Goal: Use online tool/utility: Utilize a website feature to perform a specific function

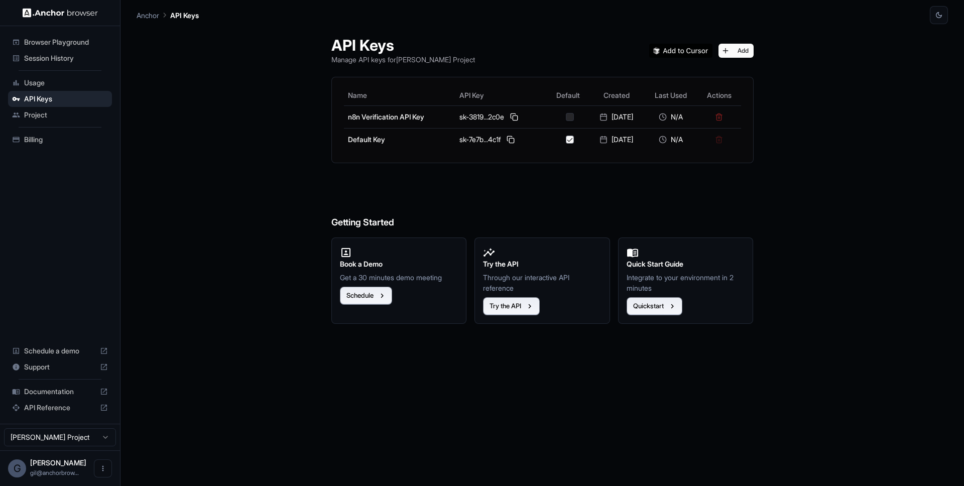
click at [42, 40] on span "Browser Playground" at bounding box center [66, 42] width 84 height 10
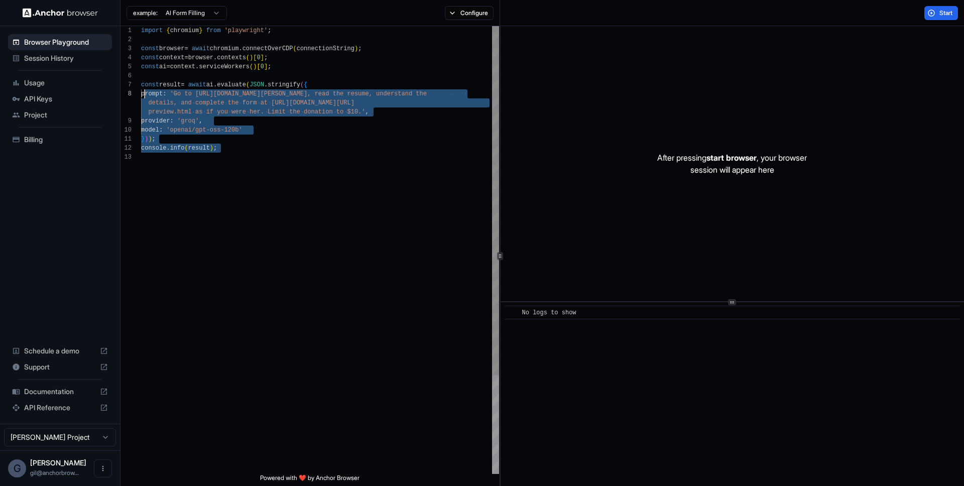
scroll to position [54, 0]
drag, startPoint x: 232, startPoint y: 158, endPoint x: 135, endPoint y: 87, distance: 121.1
click at [141, 87] on div "import { chromium } from 'playwright' ; const browser = await chromium . connec…" at bounding box center [320, 313] width 358 height 574
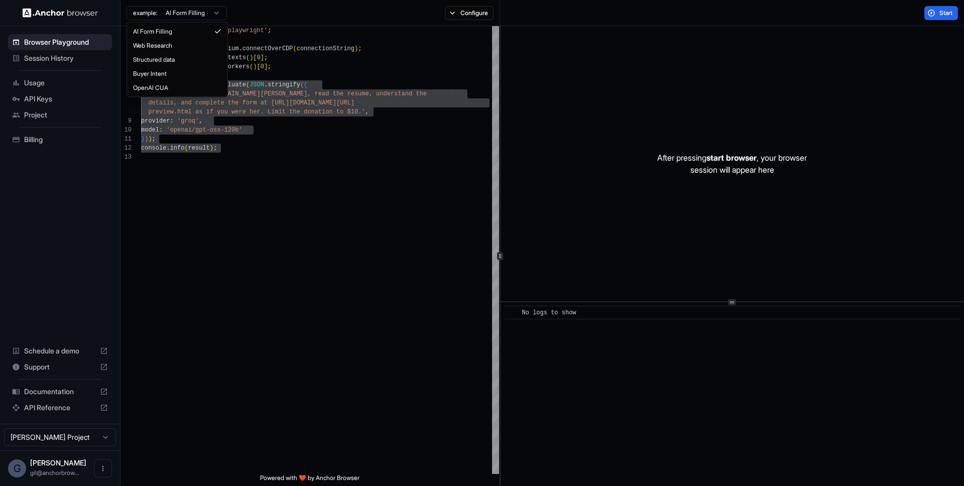
click at [206, 11] on html "Browser Playground Session History Usage API Keys Project Billing Schedule a de…" at bounding box center [482, 243] width 964 height 486
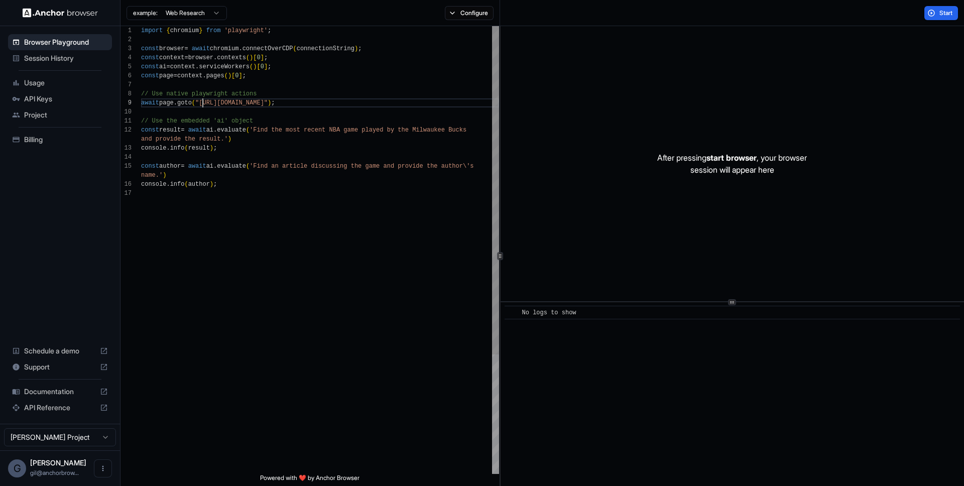
scroll to position [72, 0]
drag, startPoint x: 201, startPoint y: 103, endPoint x: 311, endPoint y: 104, distance: 109.9
click at [311, 104] on div "import { chromium } from 'playwright' ; const browser = await chromium . connec…" at bounding box center [320, 331] width 358 height 610
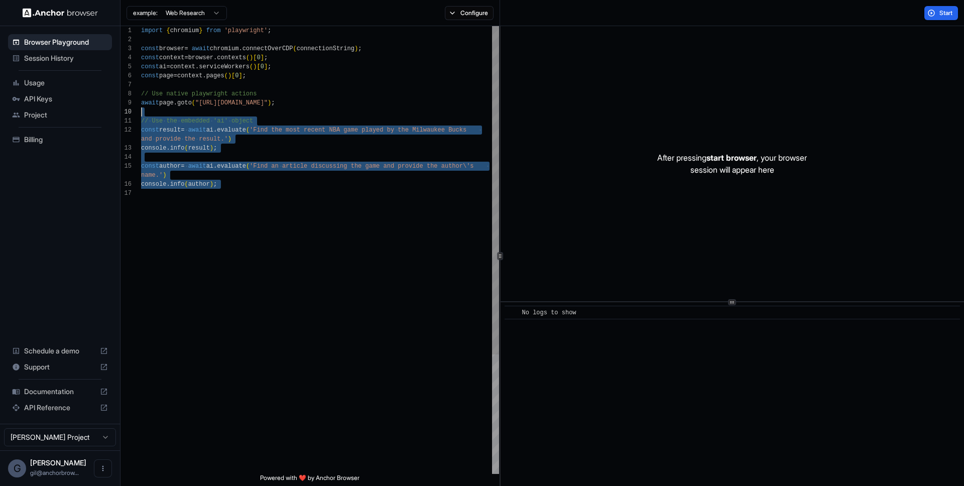
scroll to position [81, 0]
drag, startPoint x: 287, startPoint y: 207, endPoint x: 136, endPoint y: 115, distance: 176.8
click at [141, 115] on div "import { chromium } from 'playwright' ; const browser = await chromium . connec…" at bounding box center [320, 331] width 358 height 610
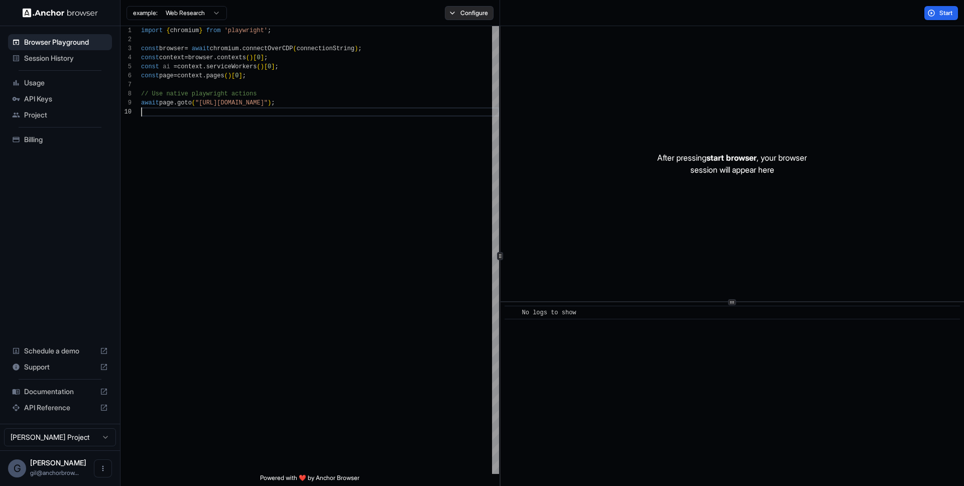
click at [479, 12] on button "Configure" at bounding box center [469, 13] width 49 height 14
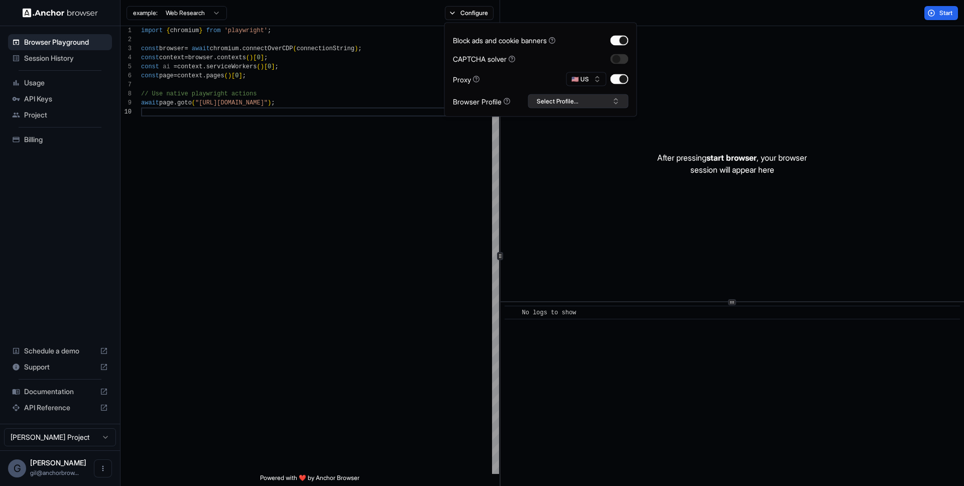
click at [562, 99] on button "Select Profile..." at bounding box center [578, 101] width 100 height 14
click at [619, 78] on button "button" at bounding box center [619, 79] width 18 height 10
click at [603, 103] on button "Select Profile..." at bounding box center [578, 101] width 100 height 14
click at [375, 158] on div "import { chromium } from 'playwright' ; const browser = await chromium . connec…" at bounding box center [320, 290] width 358 height 529
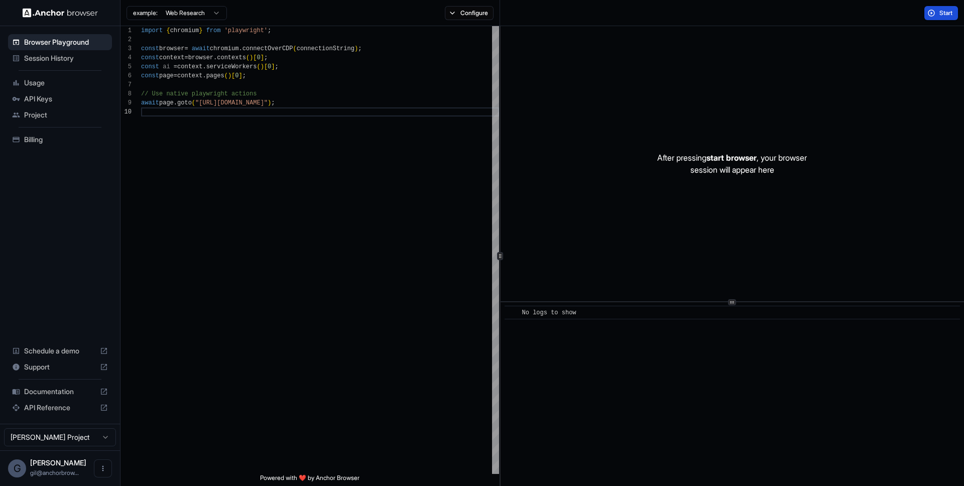
click at [946, 16] on span "Start" at bounding box center [946, 13] width 14 height 8
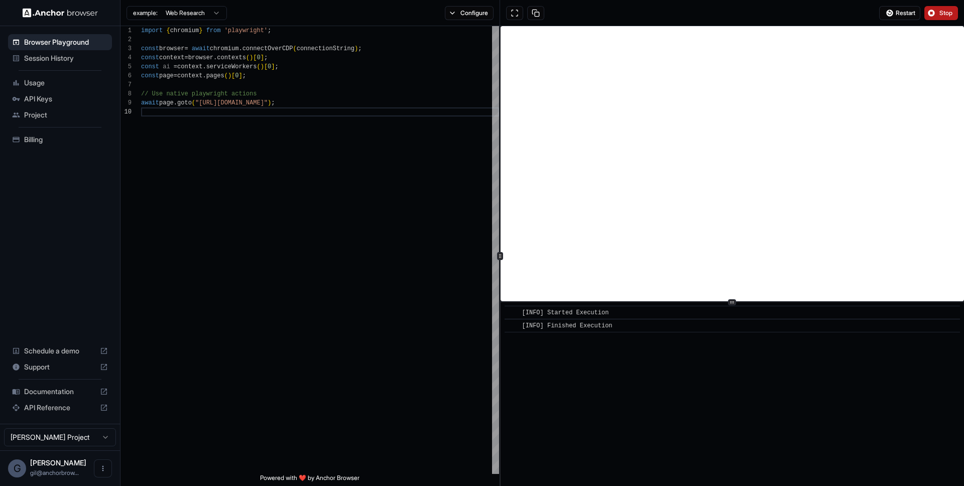
click at [941, 13] on span "Stop" at bounding box center [946, 13] width 14 height 8
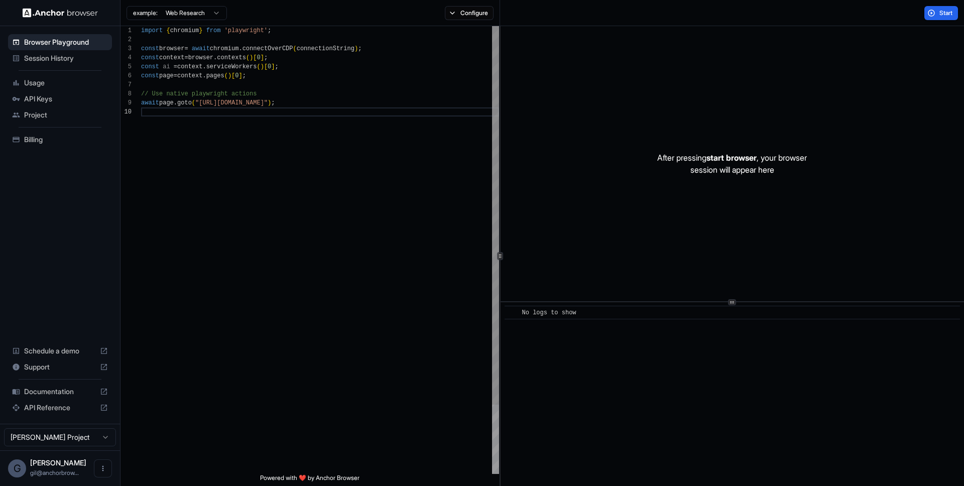
scroll to position [72, 0]
drag, startPoint x: 201, startPoint y: 102, endPoint x: 313, endPoint y: 101, distance: 111.9
click at [313, 101] on div "import { chromium } from 'playwright' ; const browser = await chromium . connec…" at bounding box center [320, 290] width 358 height 529
click at [375, 176] on div "import { chromium } from 'playwright' ; const browser = await chromium . connec…" at bounding box center [320, 290] width 358 height 529
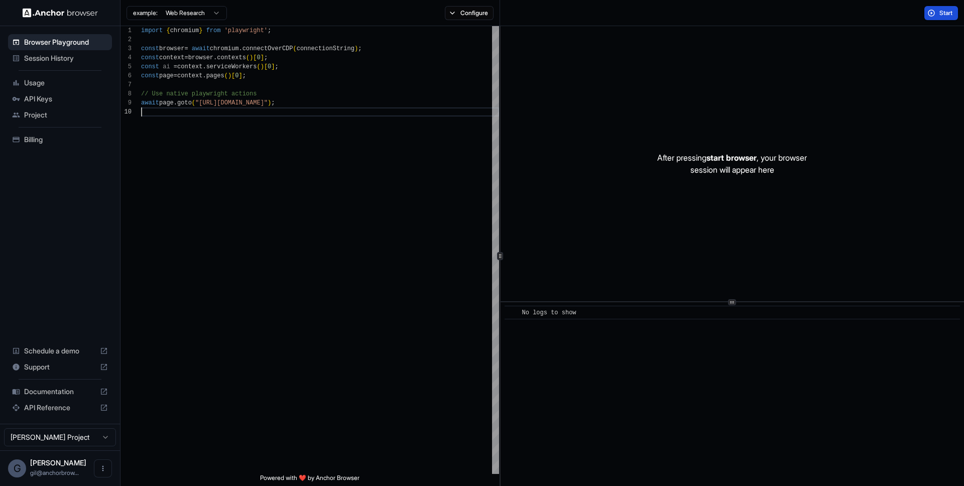
click at [947, 13] on span "Start" at bounding box center [946, 13] width 14 height 8
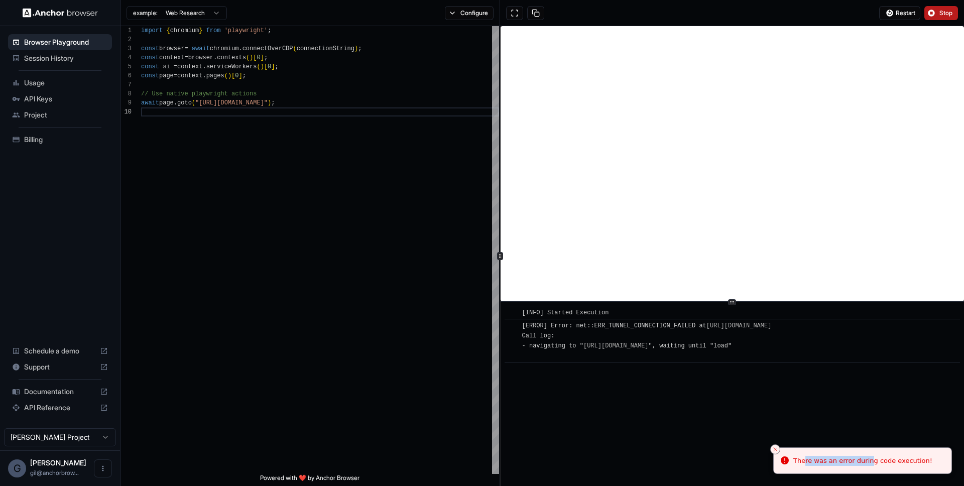
drag, startPoint x: 806, startPoint y: 460, endPoint x: 868, endPoint y: 461, distance: 62.3
click at [867, 462] on div "There was an error during code execution!" at bounding box center [862, 461] width 139 height 10
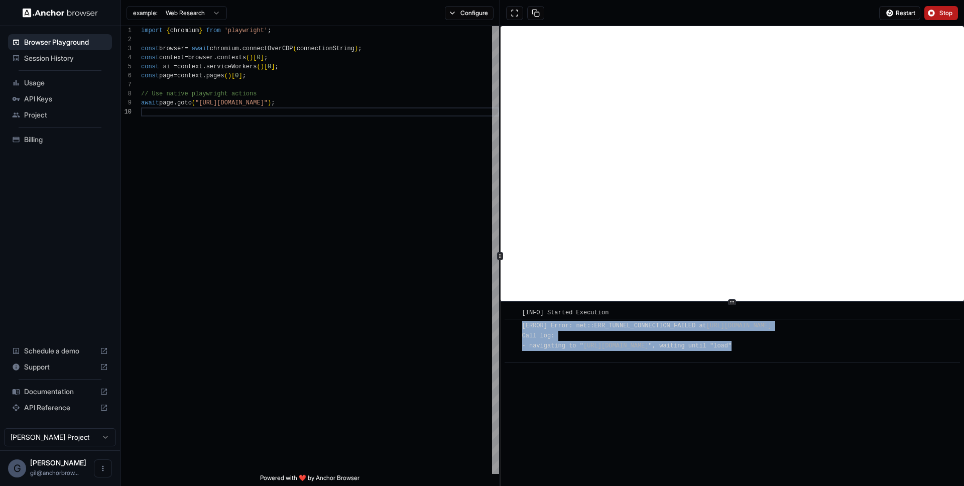
drag, startPoint x: 822, startPoint y: 345, endPoint x: 520, endPoint y: 331, distance: 302.5
click at [520, 331] on div "​ [ERROR] Error: net::ERR_TUNNEL_CONNECTION_FAILED at [URL][DOMAIN_NAME] Call l…" at bounding box center [731, 341] width 455 height 44
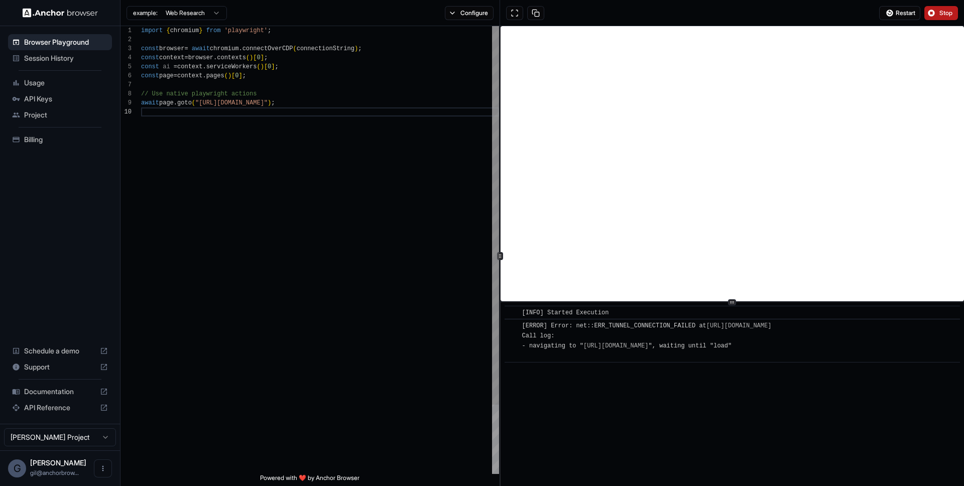
click at [373, 362] on div "import { chromium } from 'playwright' ; const browser = await chromium . connec…" at bounding box center [320, 290] width 358 height 529
click at [537, 13] on button at bounding box center [535, 13] width 17 height 14
click at [942, 13] on span "Stop" at bounding box center [946, 13] width 14 height 8
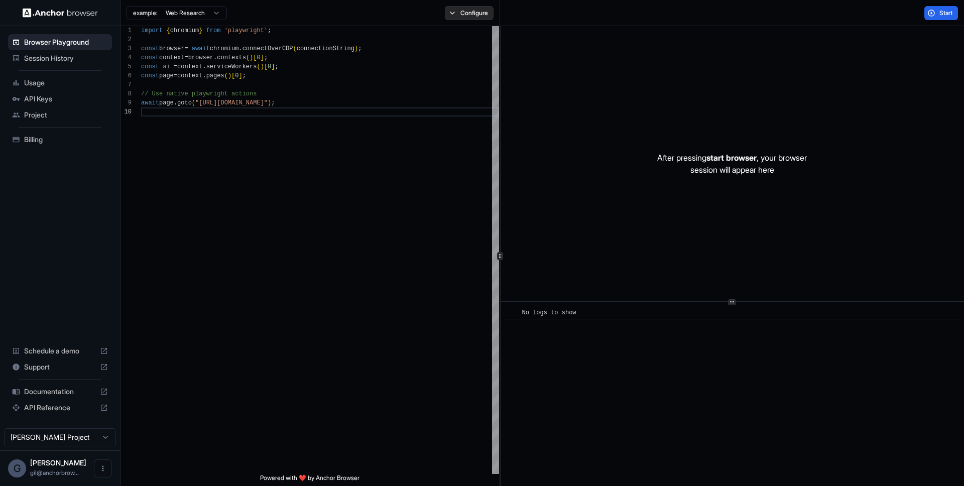
click at [465, 15] on button "Configure" at bounding box center [469, 13] width 49 height 14
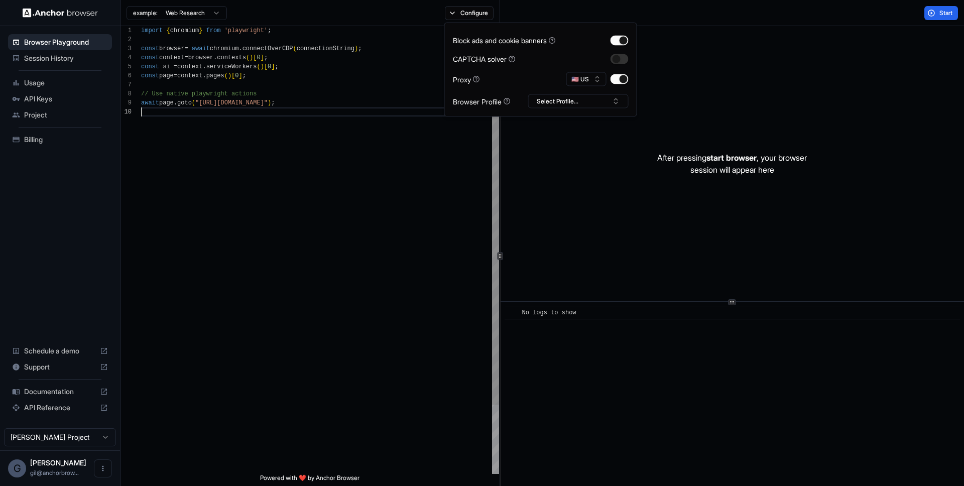
click at [416, 145] on div "import { chromium } from 'playwright' ; const browser = await chromium . connec…" at bounding box center [320, 290] width 358 height 529
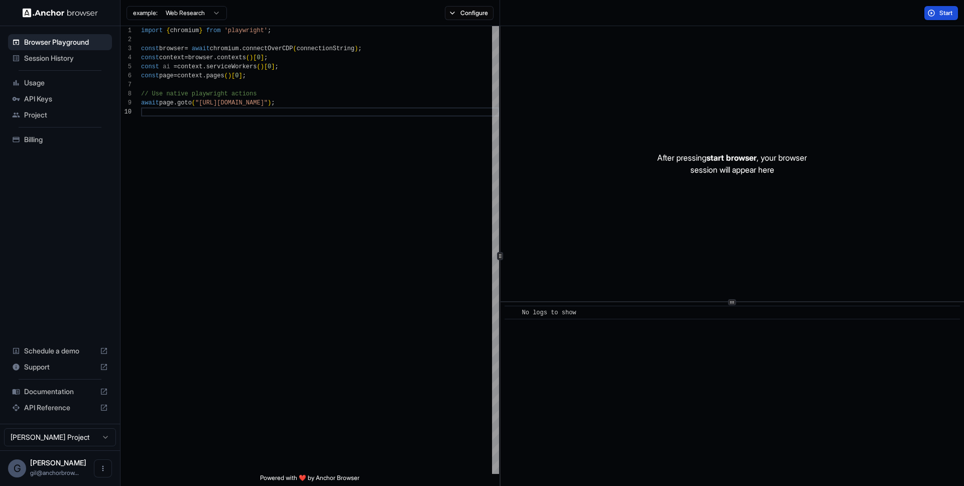
click at [941, 16] on span "Start" at bounding box center [946, 13] width 14 height 8
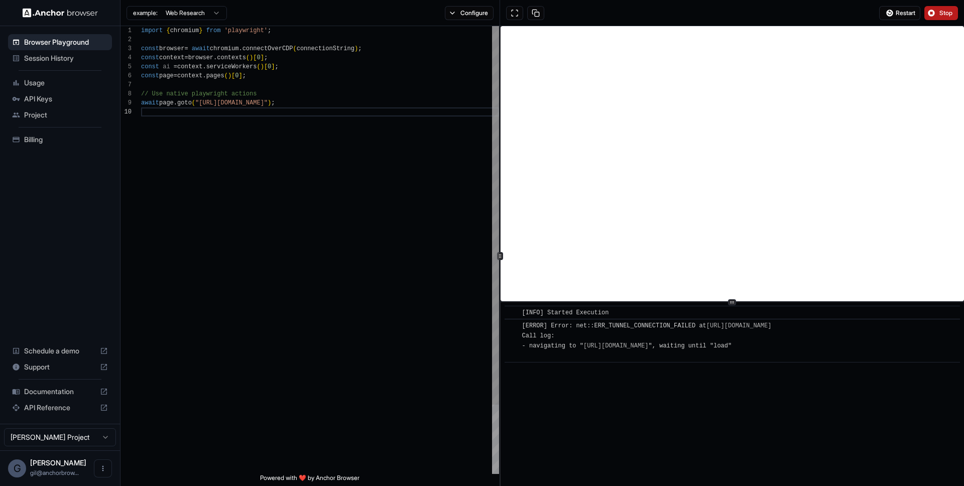
click at [335, 178] on div "import { chromium } from 'playwright' ; const browser = await chromium . connec…" at bounding box center [320, 290] width 358 height 529
click at [476, 17] on button "Configure" at bounding box center [469, 13] width 49 height 14
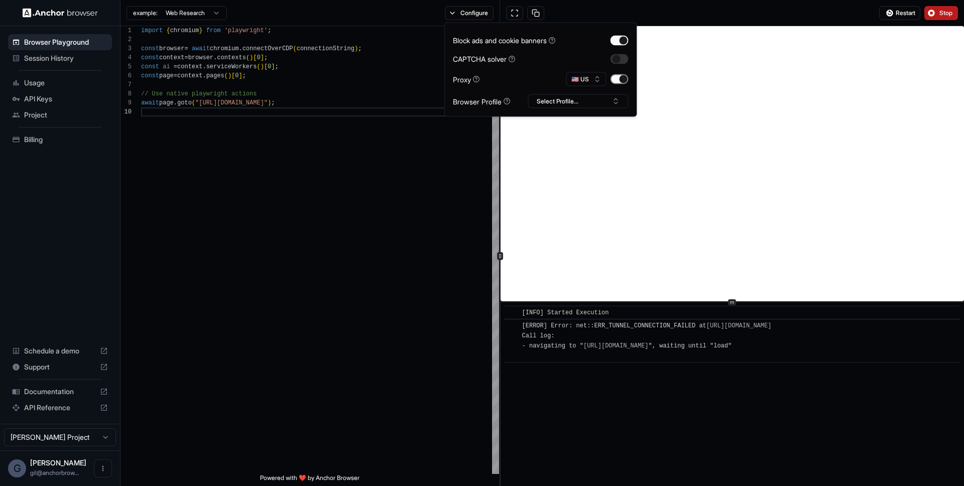
click at [618, 82] on button "button" at bounding box center [619, 79] width 18 height 10
click at [619, 80] on button "button" at bounding box center [619, 79] width 18 height 10
click at [349, 197] on div "import { chromium } from 'playwright' ; const browser = await chromium . connec…" at bounding box center [320, 290] width 358 height 529
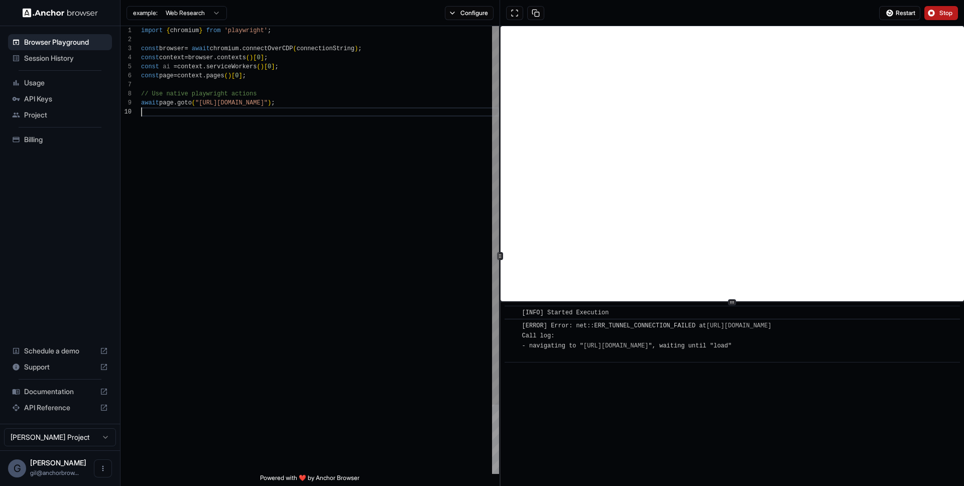
click at [357, 101] on div "import { chromium } from 'playwright' ; const browser = await chromium . connec…" at bounding box center [320, 290] width 358 height 529
type textarea "**********"
click at [942, 15] on span "Stop" at bounding box center [946, 13] width 14 height 8
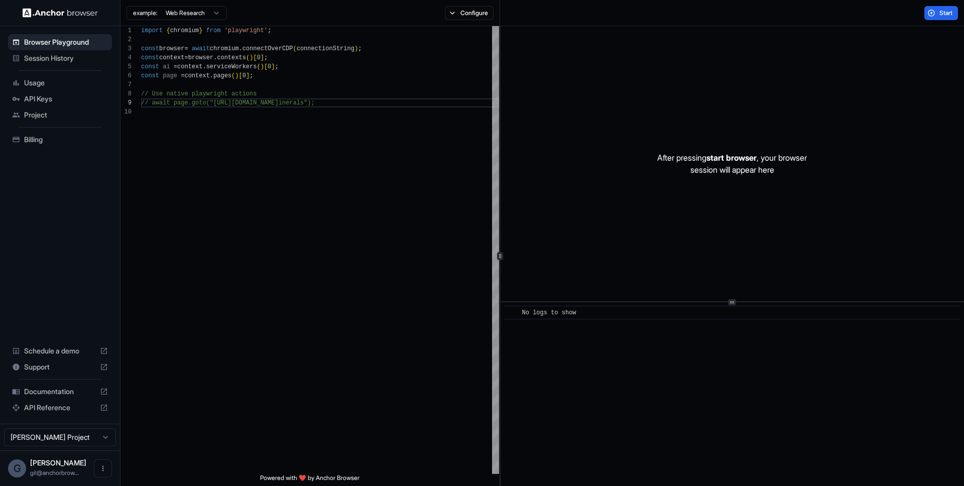
click at [941, 14] on span "Start" at bounding box center [946, 13] width 14 height 8
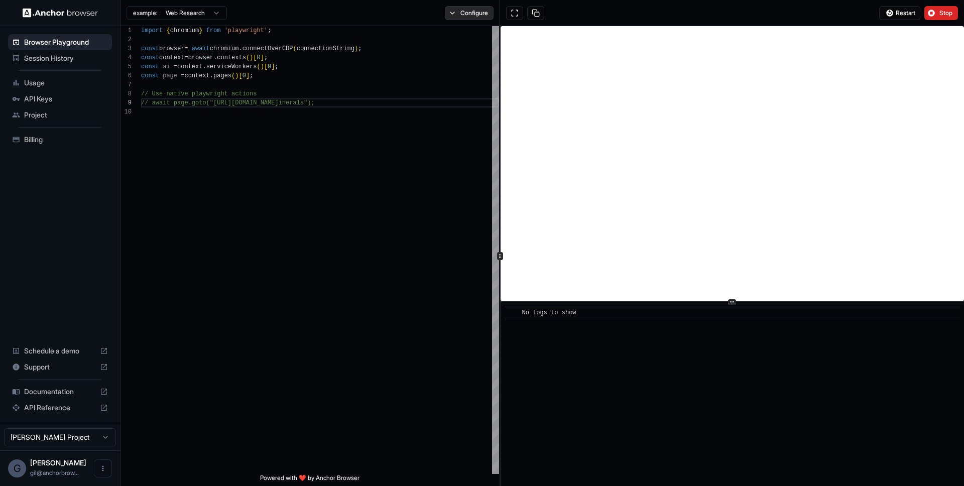
click at [464, 15] on button "Configure" at bounding box center [469, 13] width 49 height 14
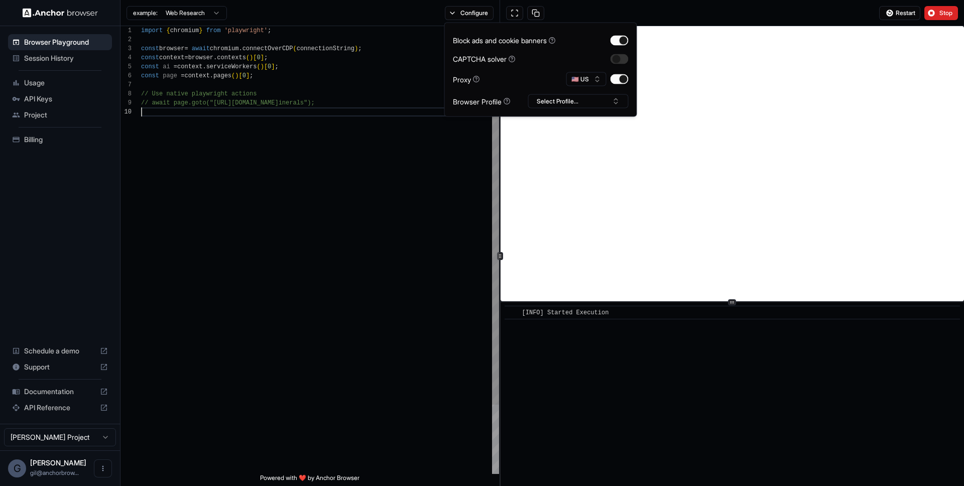
click at [382, 210] on div "import { chromium } from 'playwright' ; const browser = await chromium . connec…" at bounding box center [320, 290] width 358 height 529
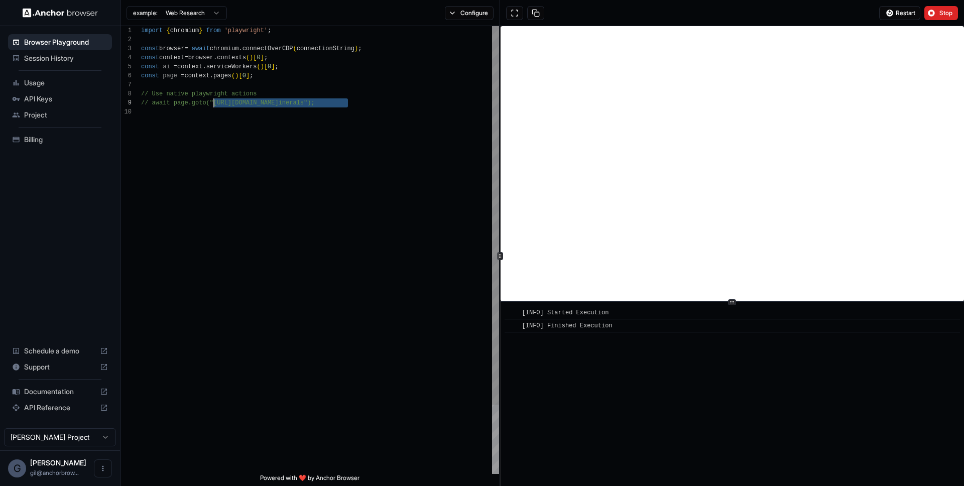
drag, startPoint x: 349, startPoint y: 103, endPoint x: 213, endPoint y: 102, distance: 136.0
click at [213, 102] on div "import { chromium } from 'playwright' ; const browser = await chromium . connec…" at bounding box center [320, 290] width 358 height 529
click at [535, 12] on button at bounding box center [535, 13] width 17 height 14
